Goal: Find specific page/section: Find specific page/section

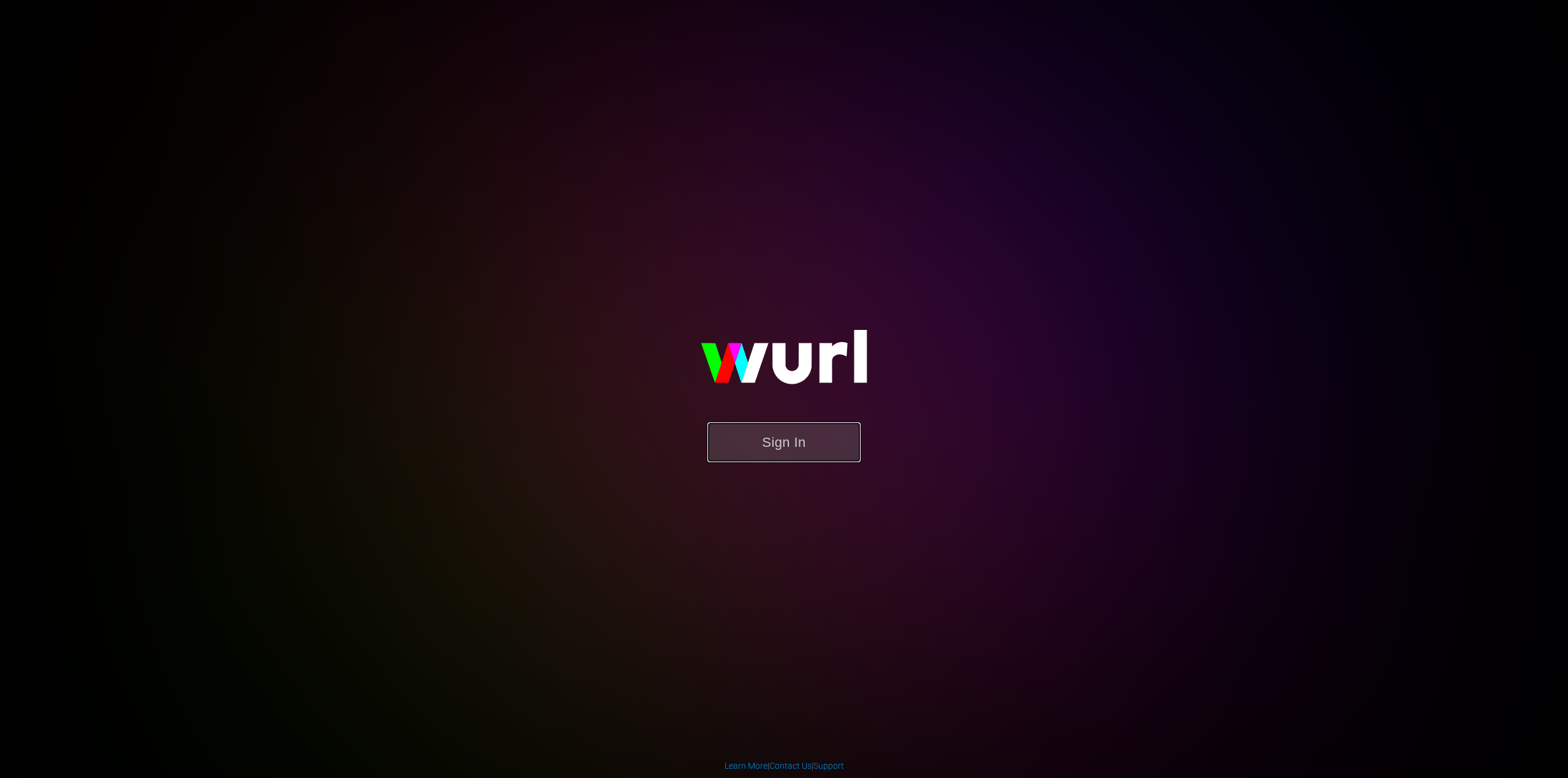
click at [797, 428] on button "Sign In" at bounding box center [784, 443] width 153 height 40
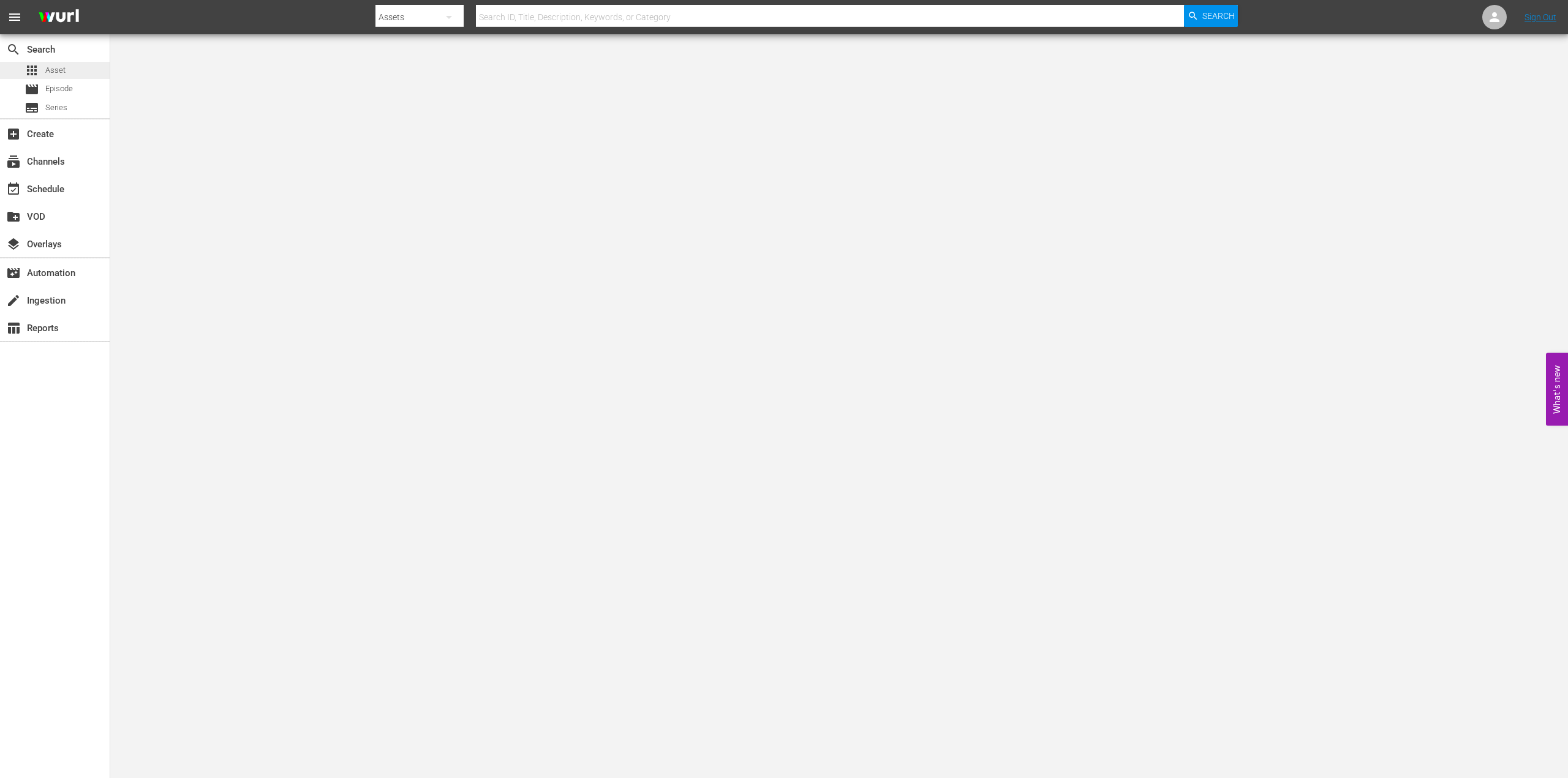
click at [67, 70] on div "apps Asset" at bounding box center [55, 70] width 110 height 17
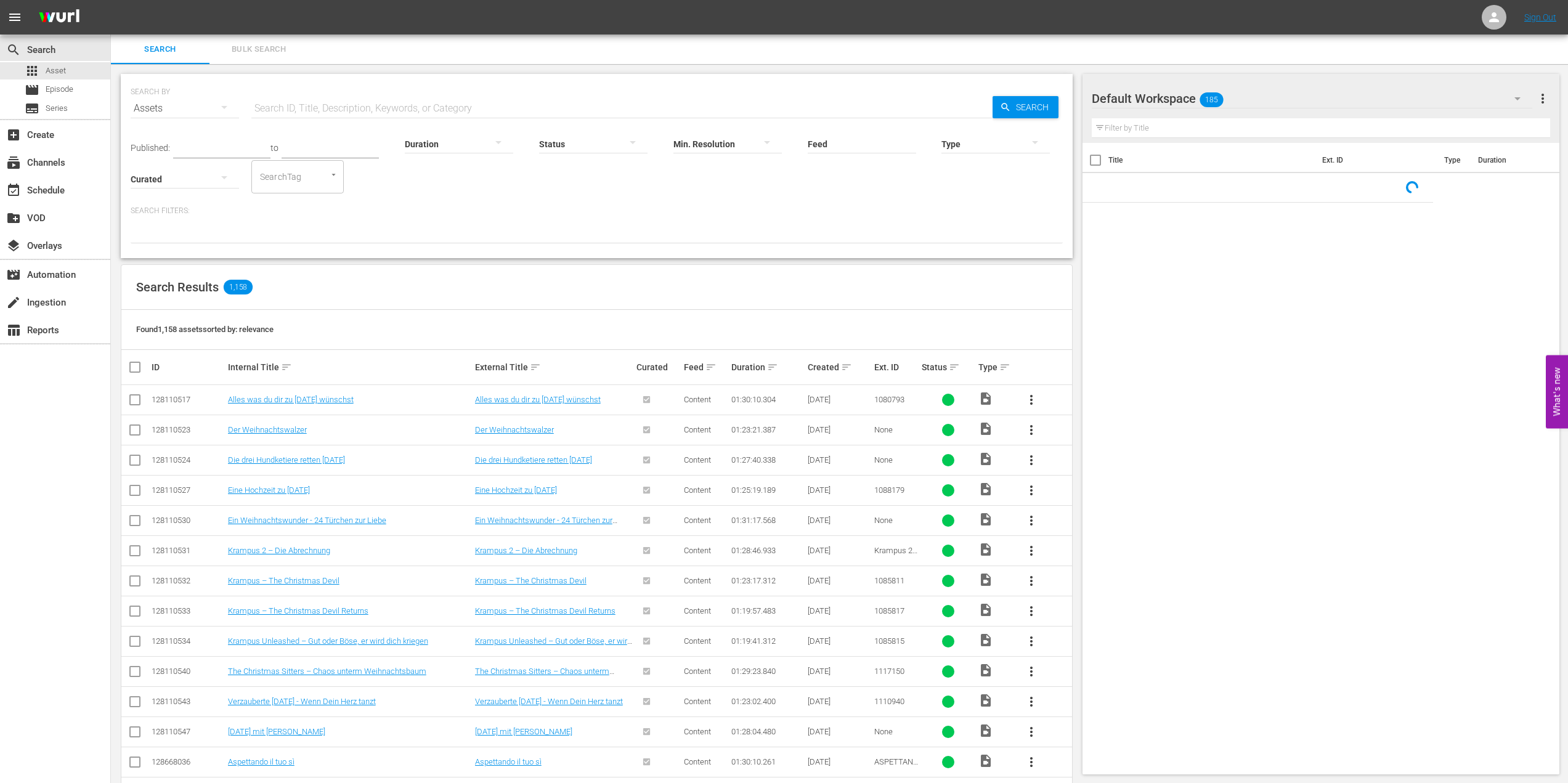
click at [389, 101] on input "text" at bounding box center [622, 108] width 741 height 29
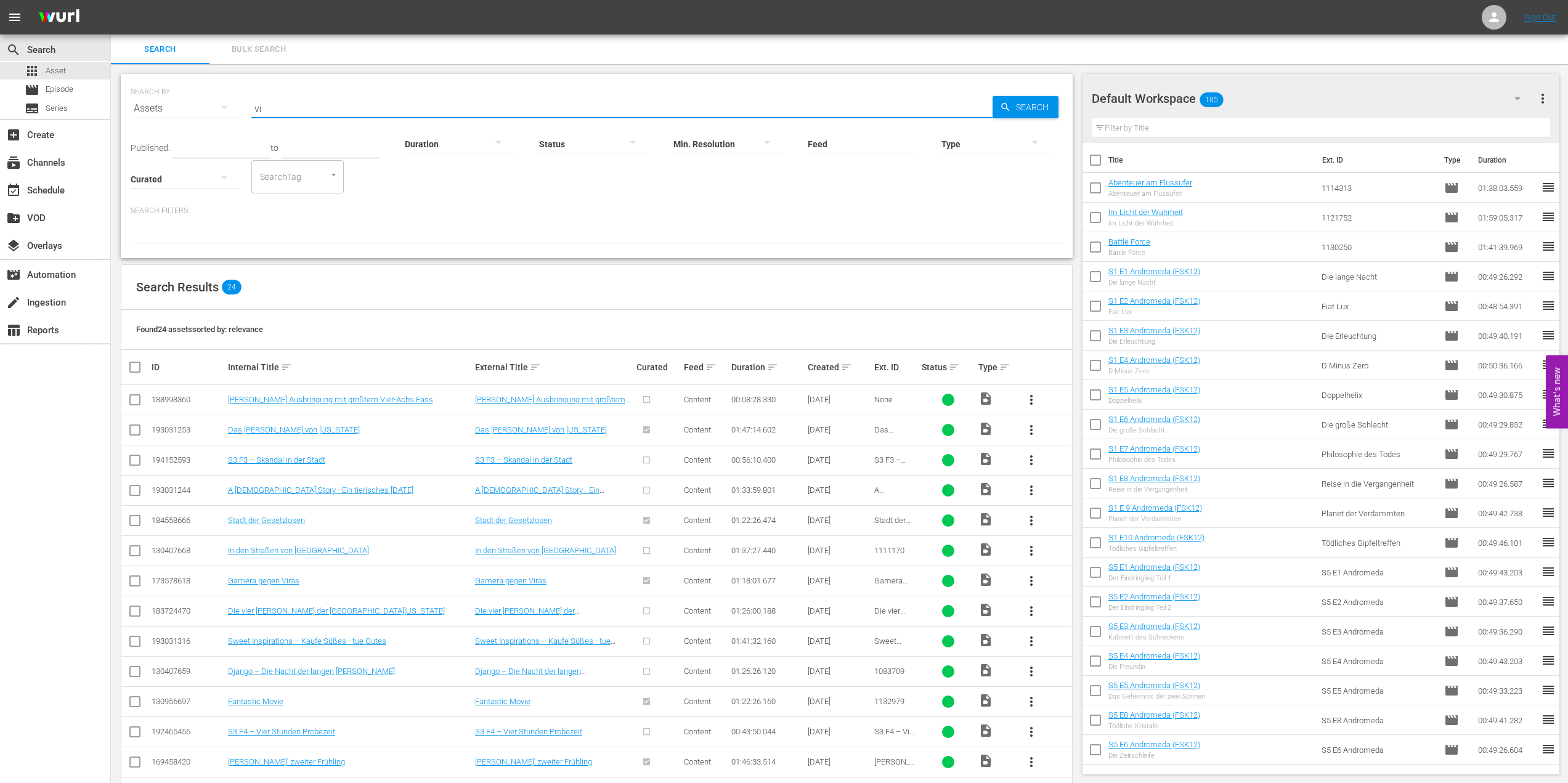
type input "v"
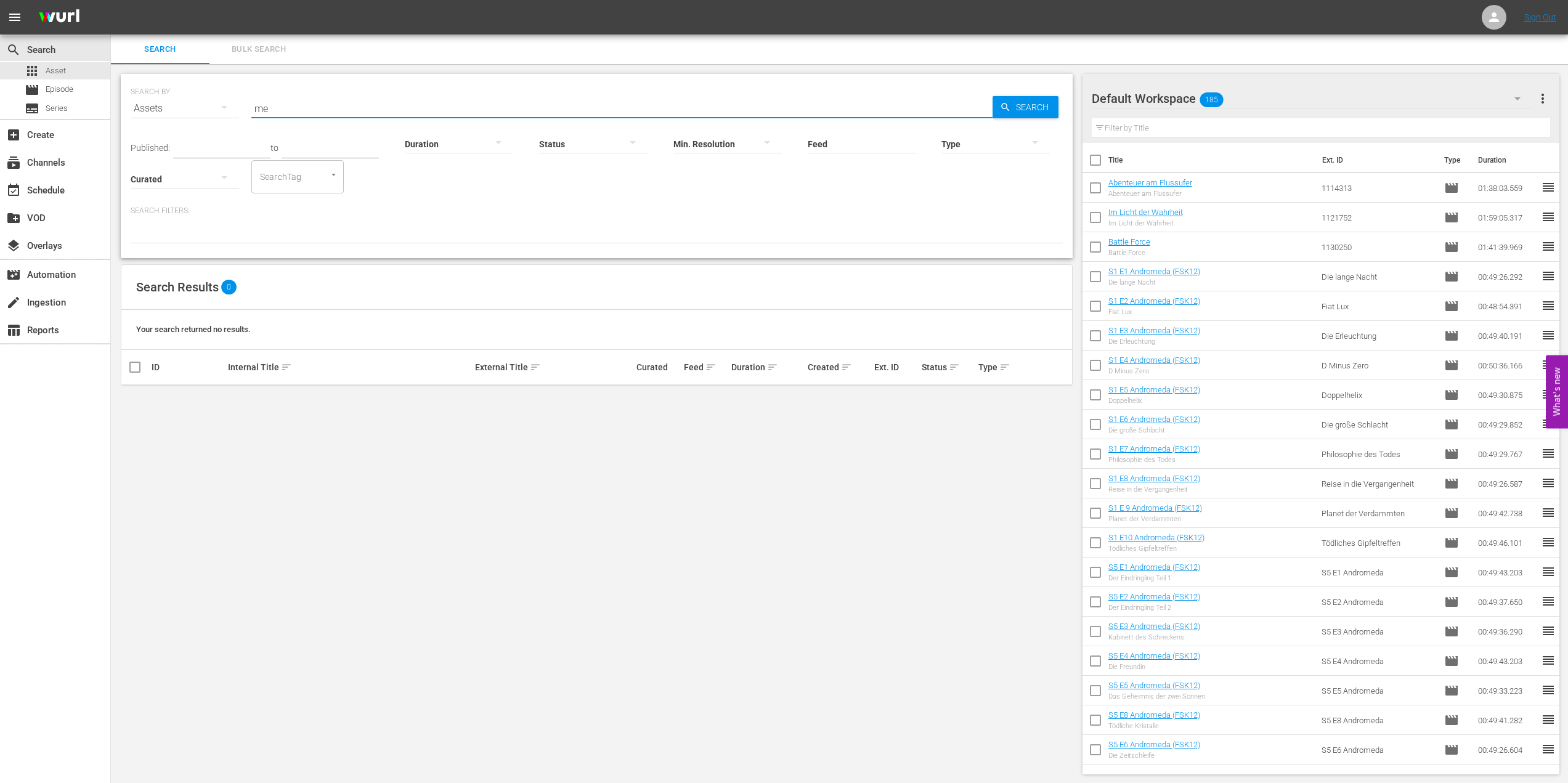
type input "m"
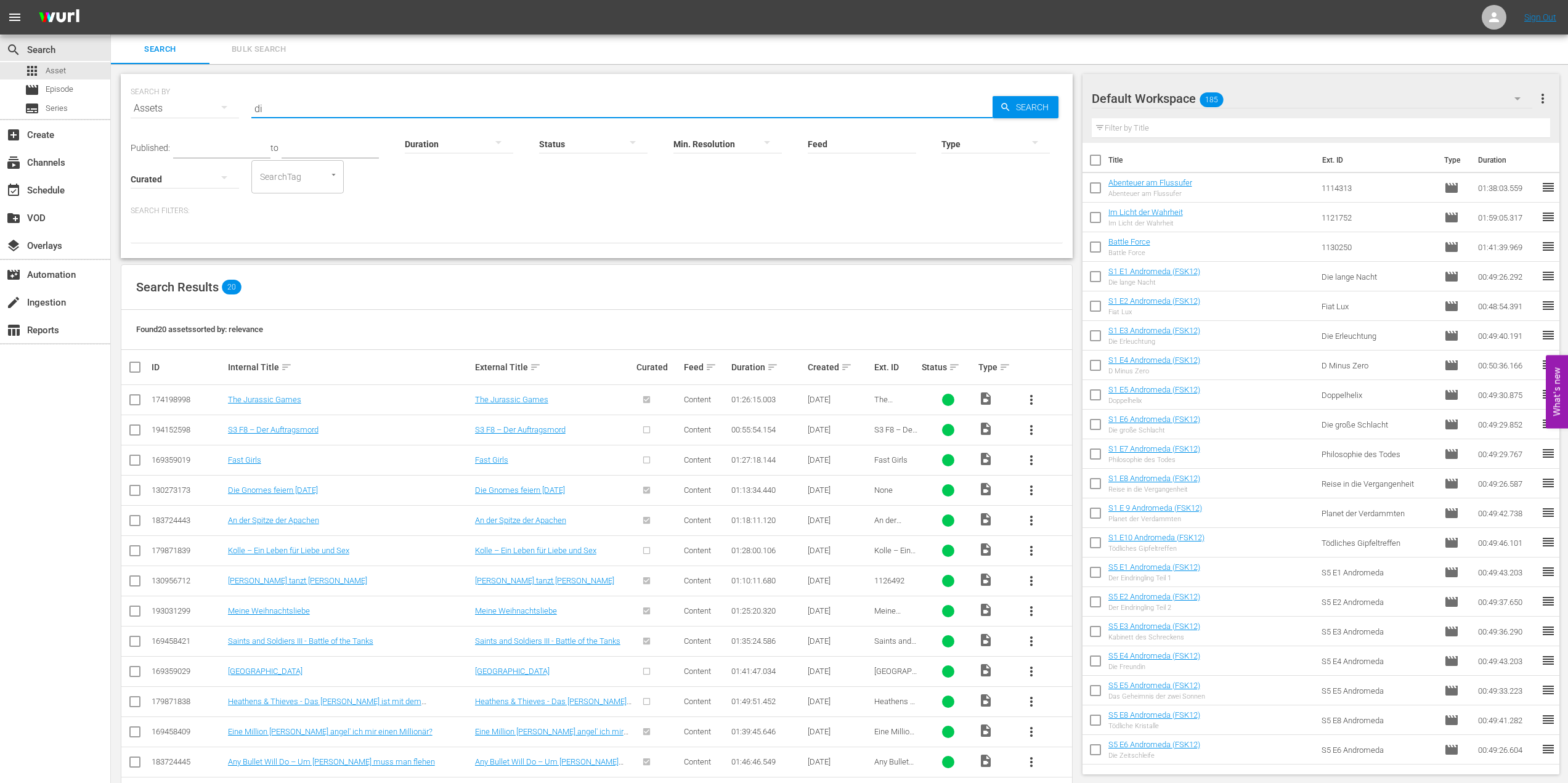
type input "d"
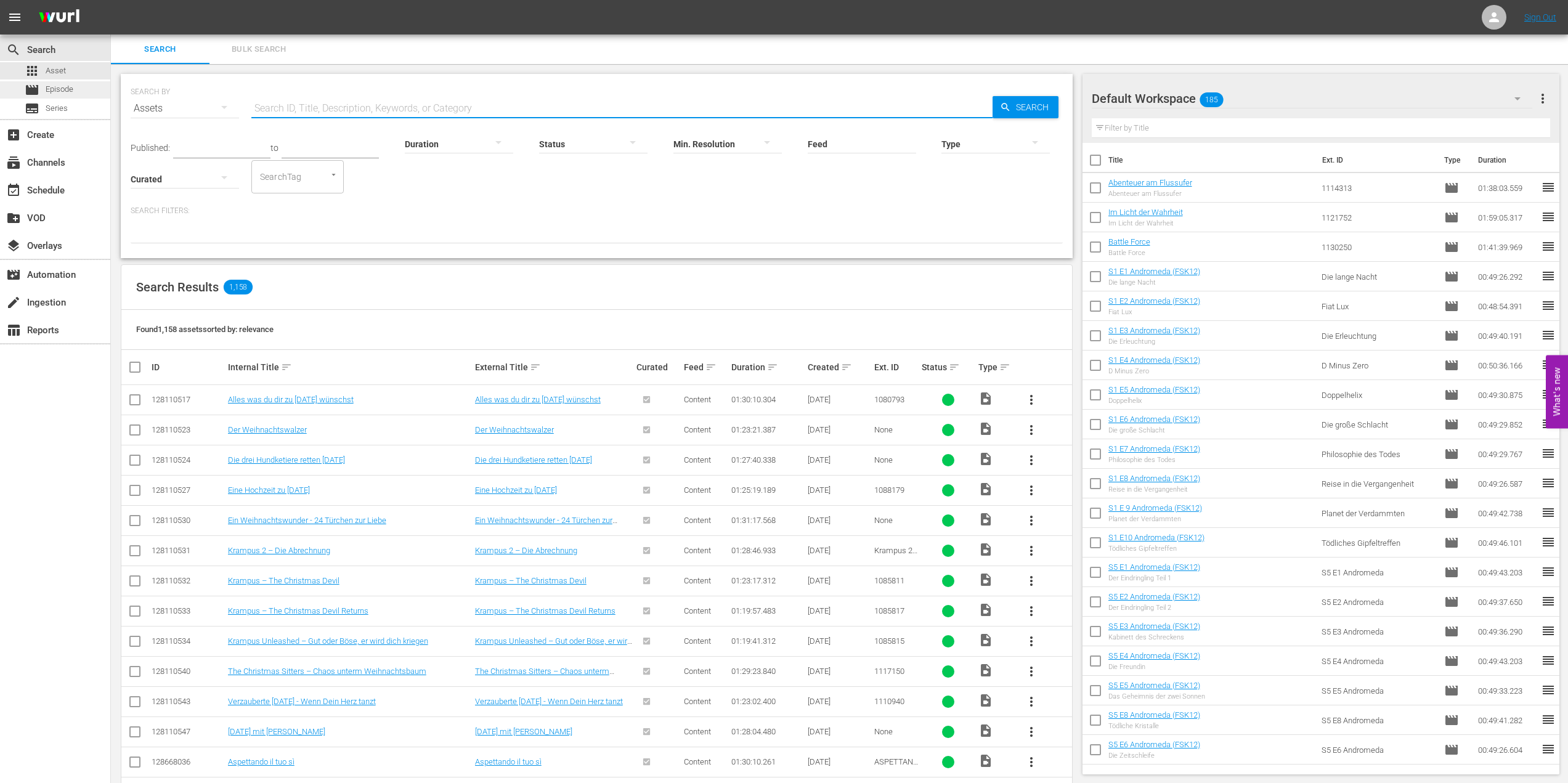
click at [66, 86] on span "Episode" at bounding box center [59, 89] width 28 height 12
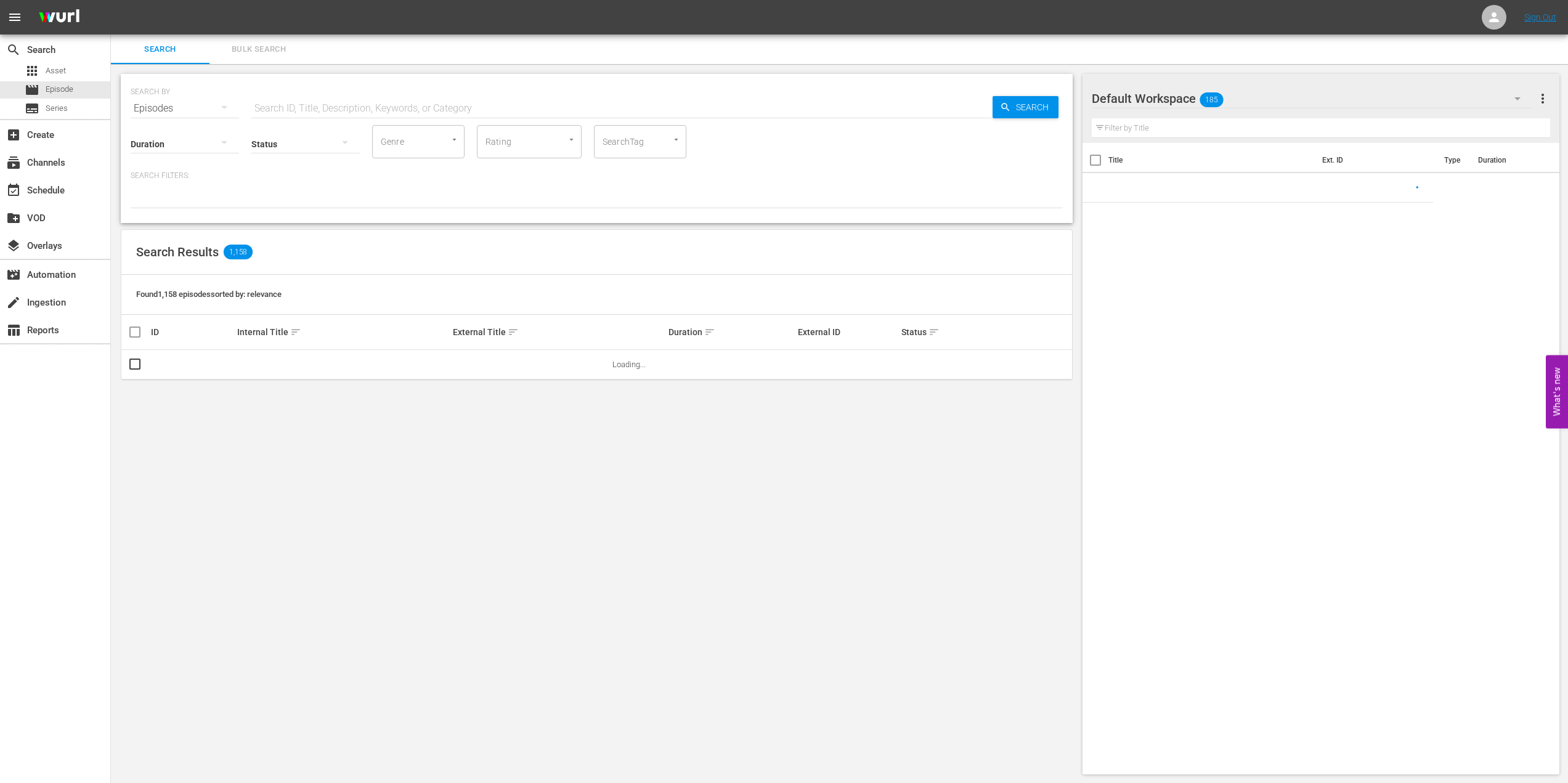
click at [379, 107] on input "text" at bounding box center [622, 108] width 741 height 29
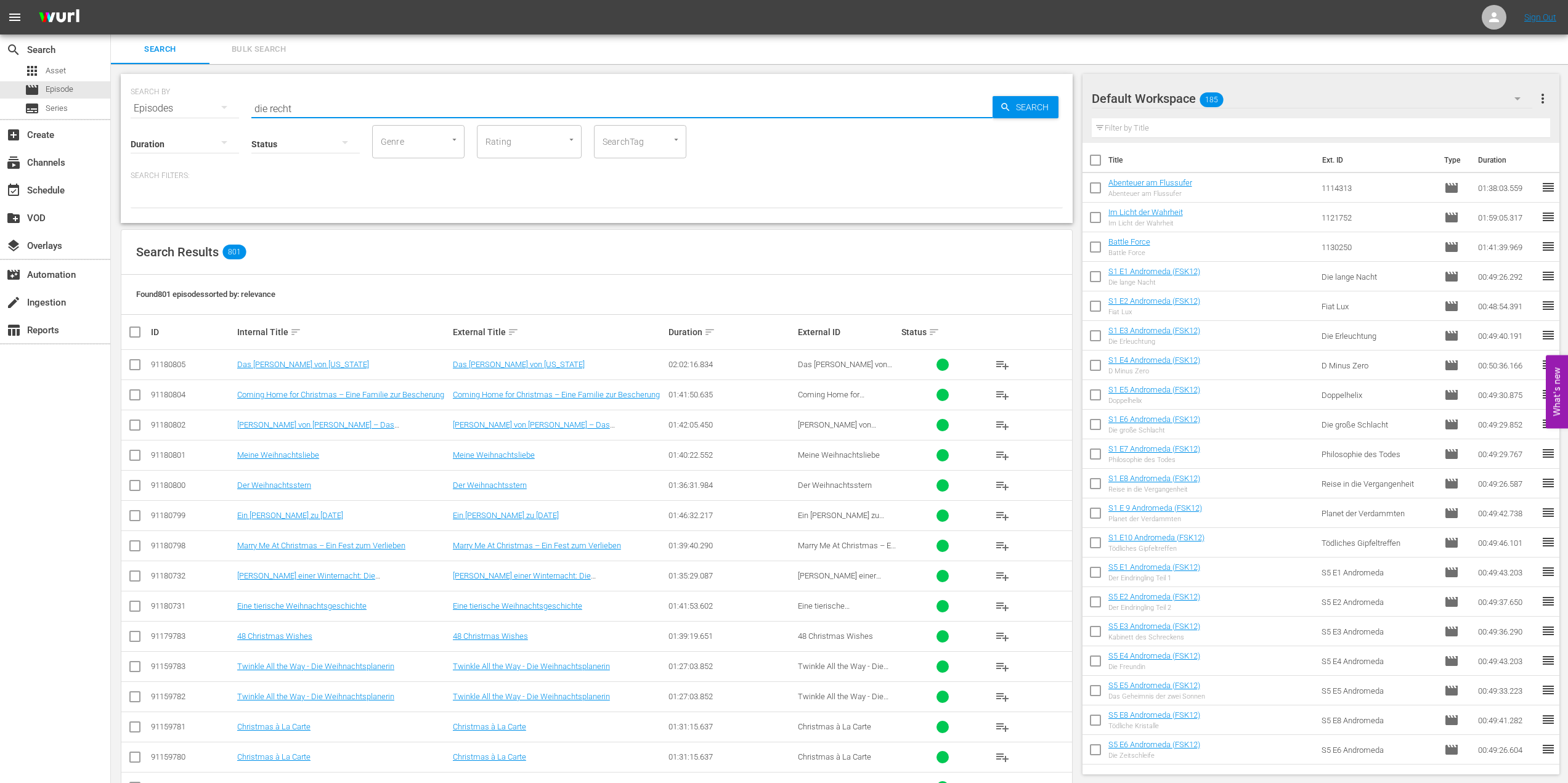
type input "die rechte"
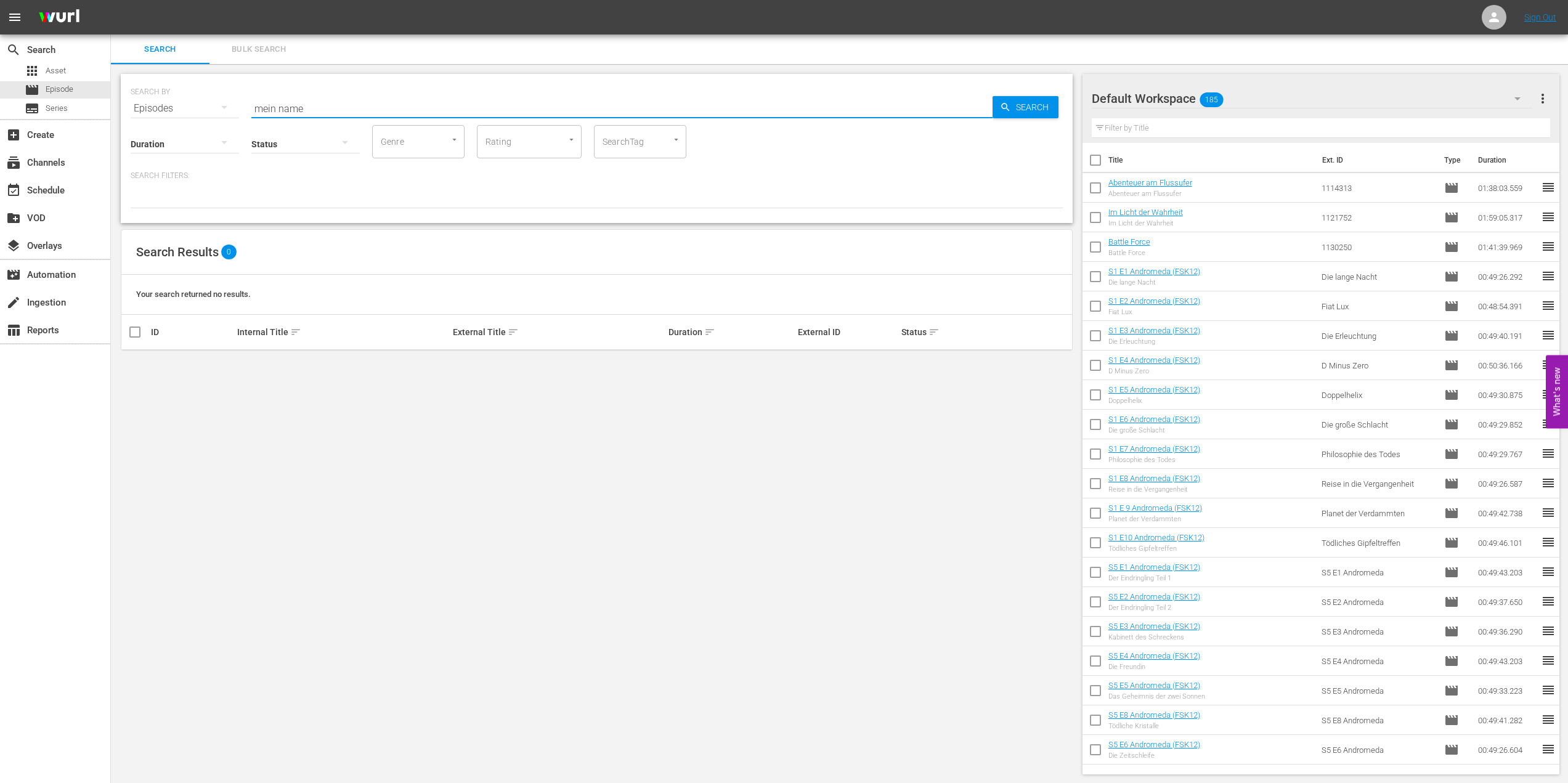
drag, startPoint x: 337, startPoint y: 112, endPoint x: 263, endPoint y: 111, distance: 74.0
click at [263, 111] on input "mein name" at bounding box center [622, 108] width 741 height 29
type input "m"
